Goal: Check status: Check status

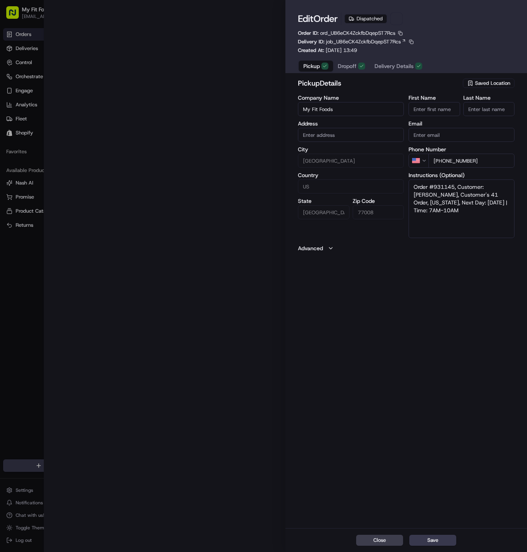
type input "[STREET_ADDRESS]"
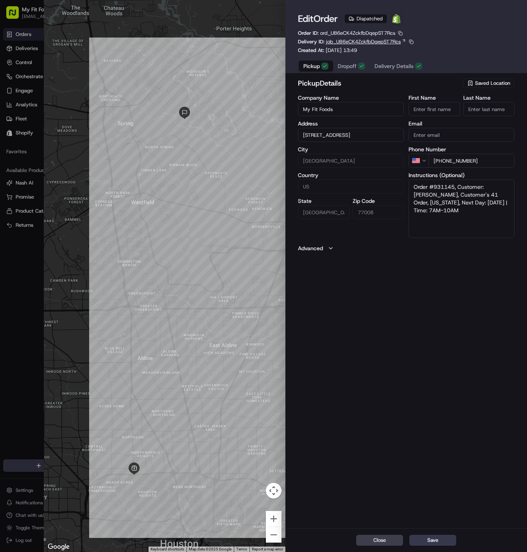
click at [368, 39] on span "job_UB6eCK4ZckfbDqepST7Rcs" at bounding box center [363, 41] width 75 height 7
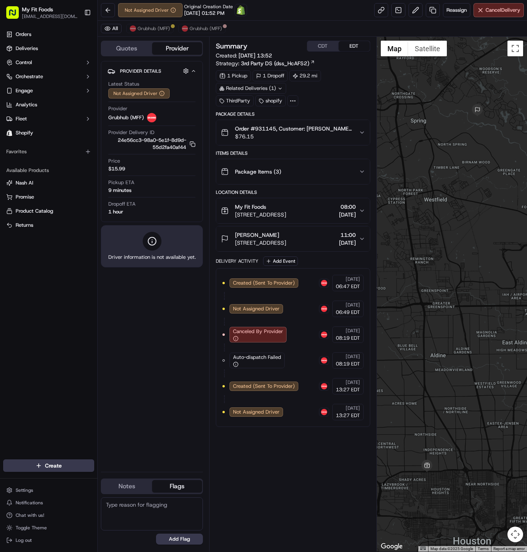
click at [279, 226] on button "[PERSON_NAME] [STREET_ADDRESS] 11:00 [DATE]" at bounding box center [292, 238] width 153 height 25
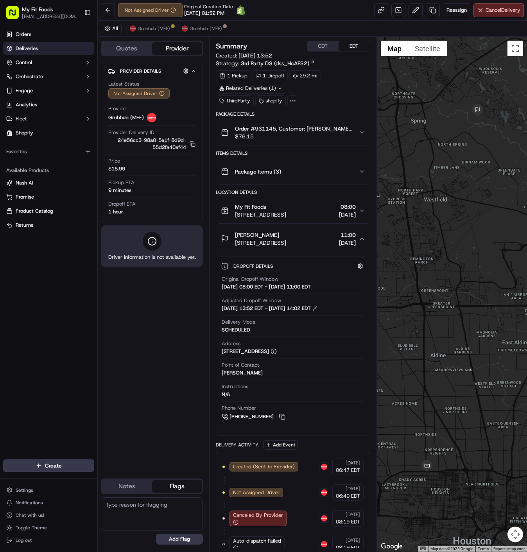
click at [51, 44] on link "Deliveries" at bounding box center [48, 48] width 91 height 13
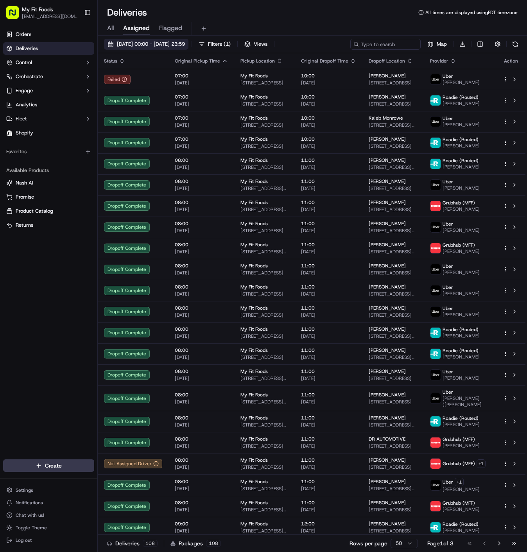
click at [185, 45] on span "[DATE] 00:00 - [DATE] 23:59" at bounding box center [151, 44] width 68 height 7
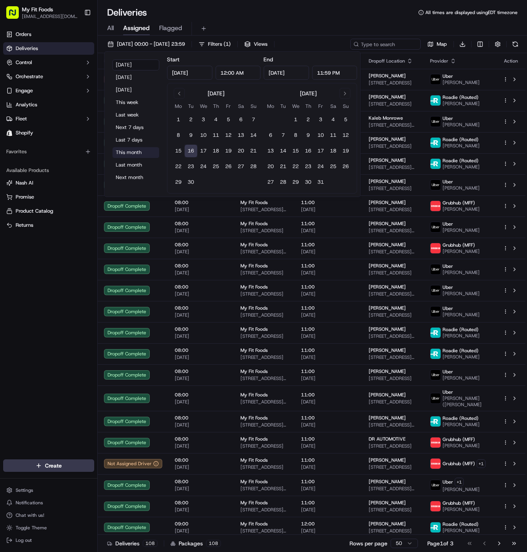
click at [139, 152] on button "This month" at bounding box center [135, 152] width 47 height 11
type input "[DATE]"
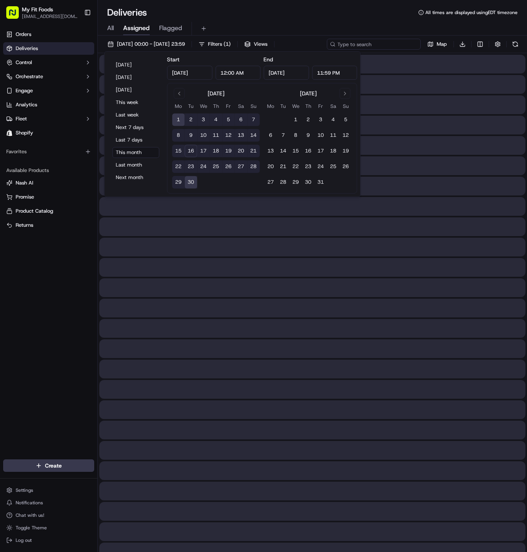
click at [390, 43] on input at bounding box center [374, 44] width 94 height 11
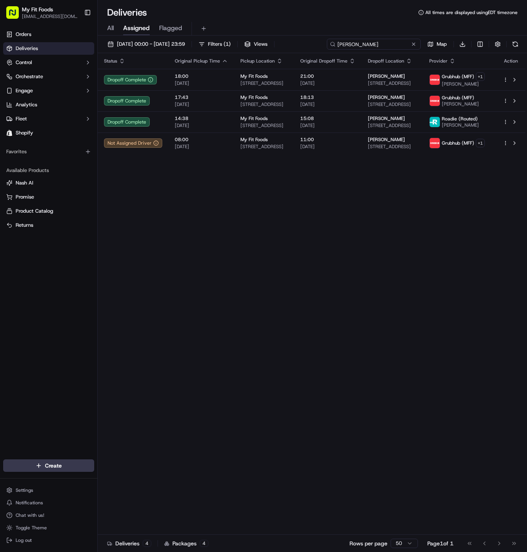
type input "[PERSON_NAME]"
click at [261, 285] on div "Status Original Pickup Time Pickup Location Original Dropoff Time Dropoff Locat…" at bounding box center [311, 293] width 427 height 481
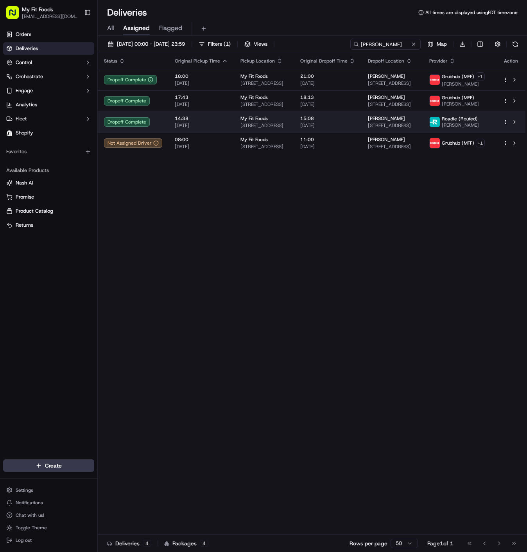
click at [146, 120] on div "Dropoff Complete" at bounding box center [133, 121] width 58 height 9
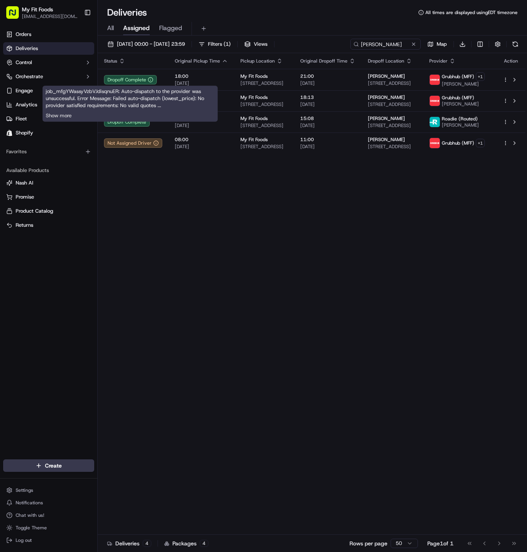
click at [165, 108] on div "job_mfgYWassyVzbVJdisqnuER: Auto-dispatch to the provider was unsuccessful. Err…" at bounding box center [130, 104] width 175 height 36
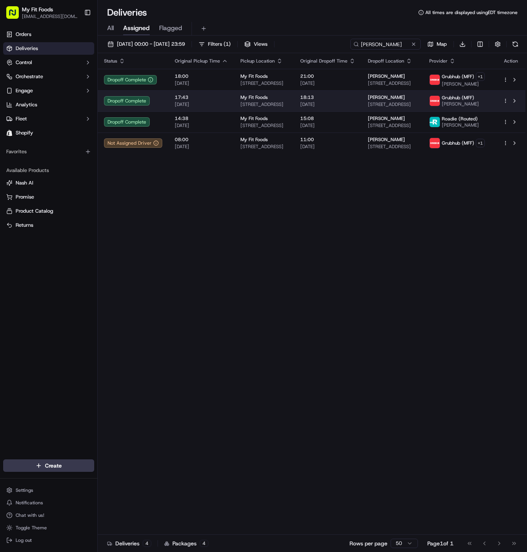
click at [235, 97] on td "My Fit Foods [STREET_ADDRESS]" at bounding box center [264, 100] width 60 height 21
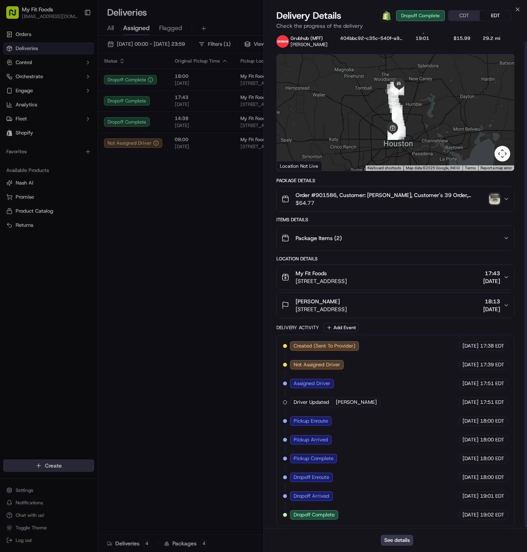
scroll to position [9, 0]
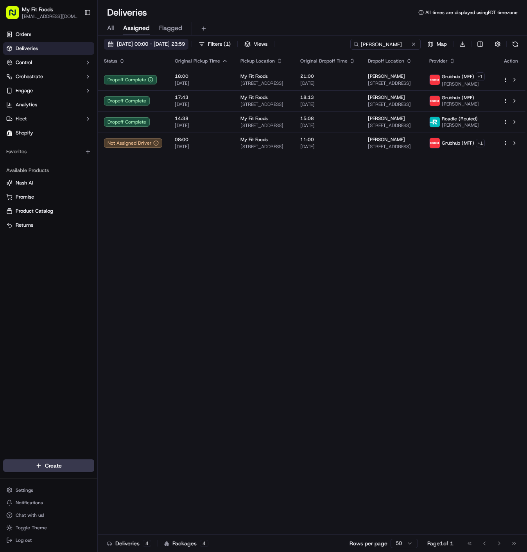
click at [185, 43] on span "[DATE] 00:00 - [DATE] 23:59" at bounding box center [151, 44] width 68 height 7
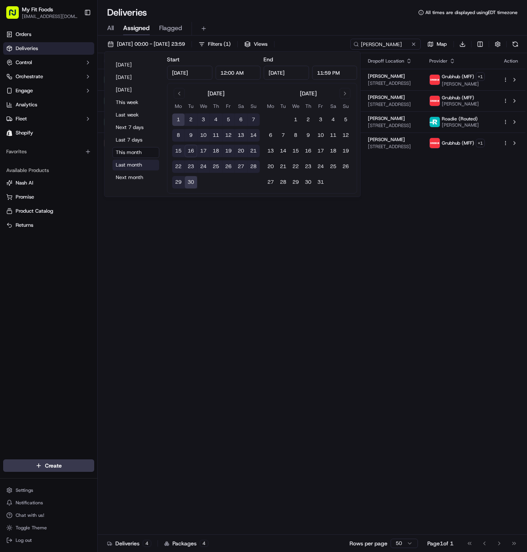
click at [139, 161] on button "Last month" at bounding box center [135, 164] width 47 height 11
type input "[DATE]"
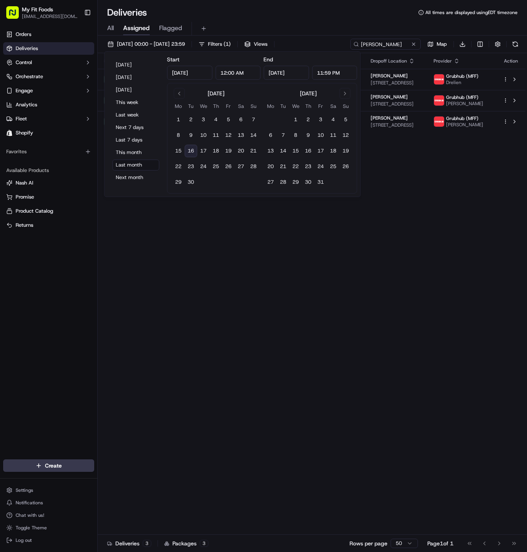
click at [292, 13] on div "Deliveries All times are displayed using EDT timezone" at bounding box center [312, 12] width 429 height 13
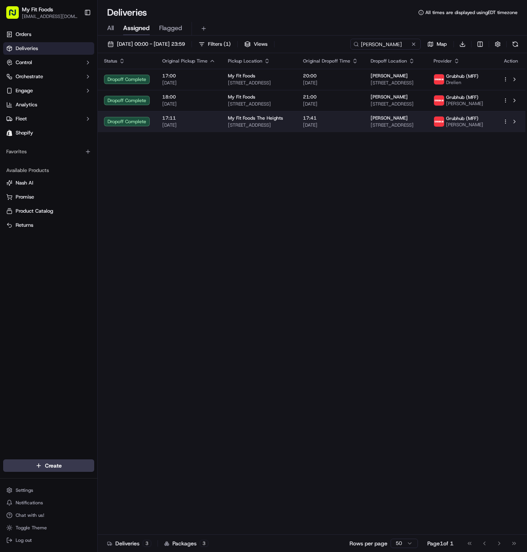
click at [148, 120] on td "Dropoff Complete" at bounding box center [127, 121] width 58 height 21
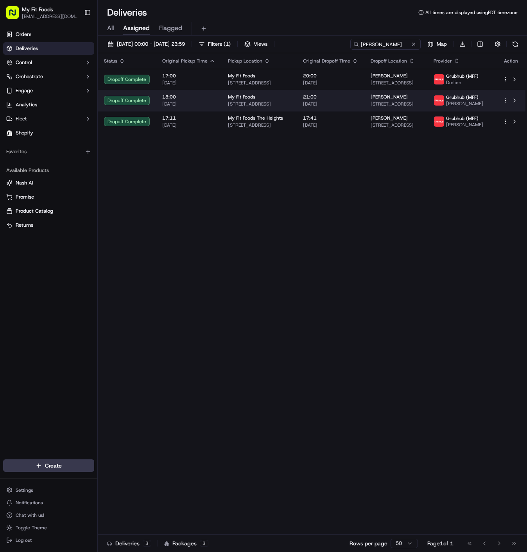
click at [148, 96] on div "Dropoff Complete" at bounding box center [127, 100] width 46 height 9
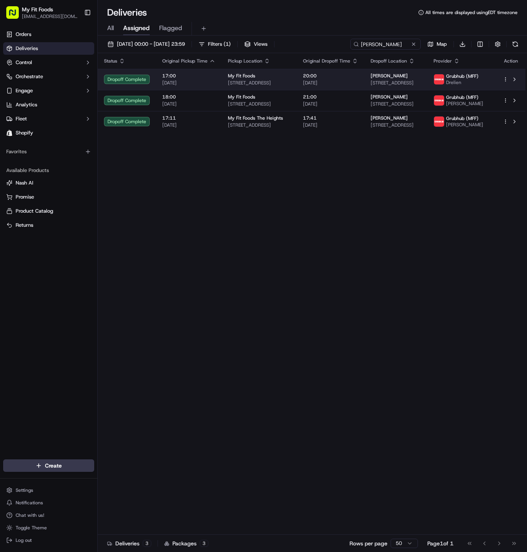
click at [134, 77] on div "Dropoff Complete" at bounding box center [127, 79] width 46 height 9
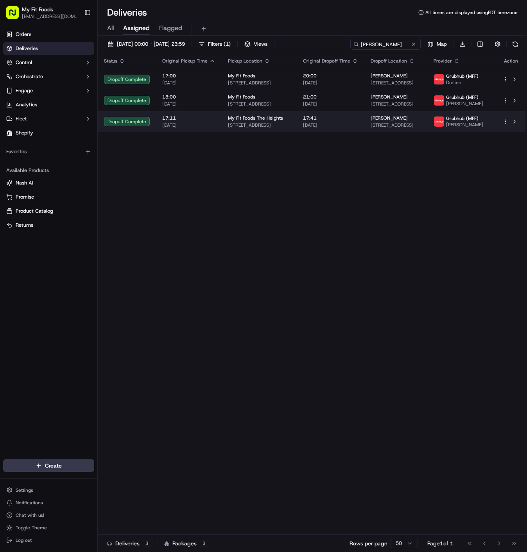
click at [139, 116] on td "Dropoff Complete" at bounding box center [127, 121] width 58 height 21
